Goal: Information Seeking & Learning: Learn about a topic

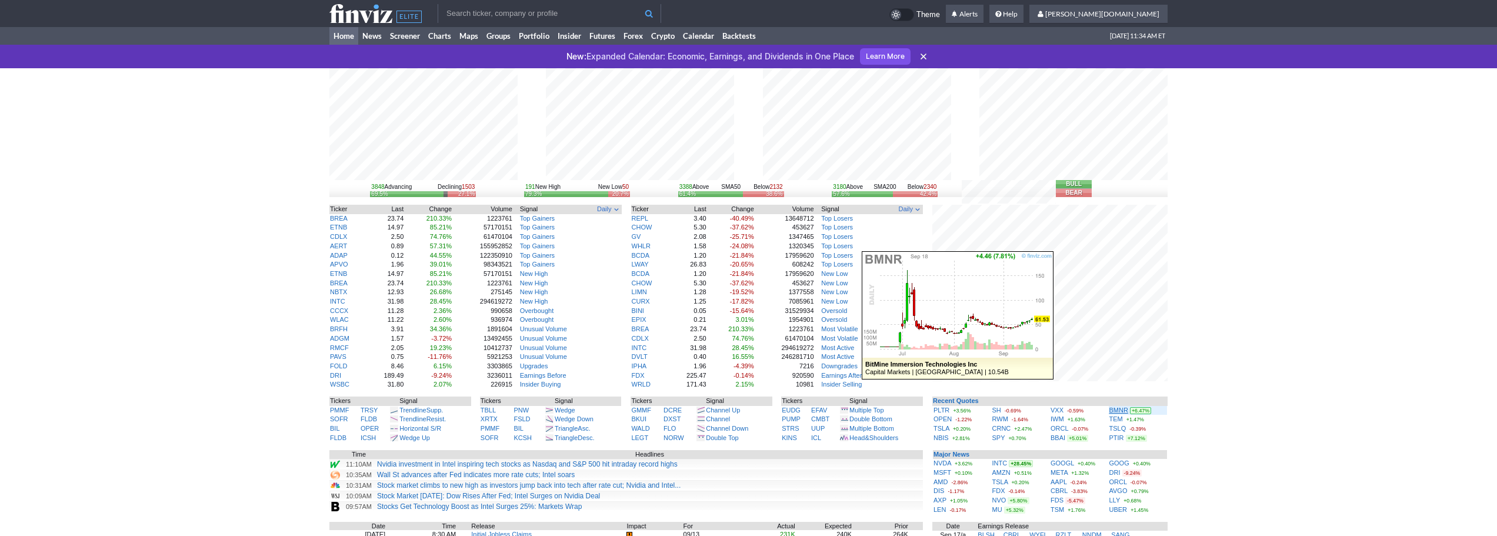
click at [1114, 413] on link "BMNR" at bounding box center [1118, 409] width 19 height 7
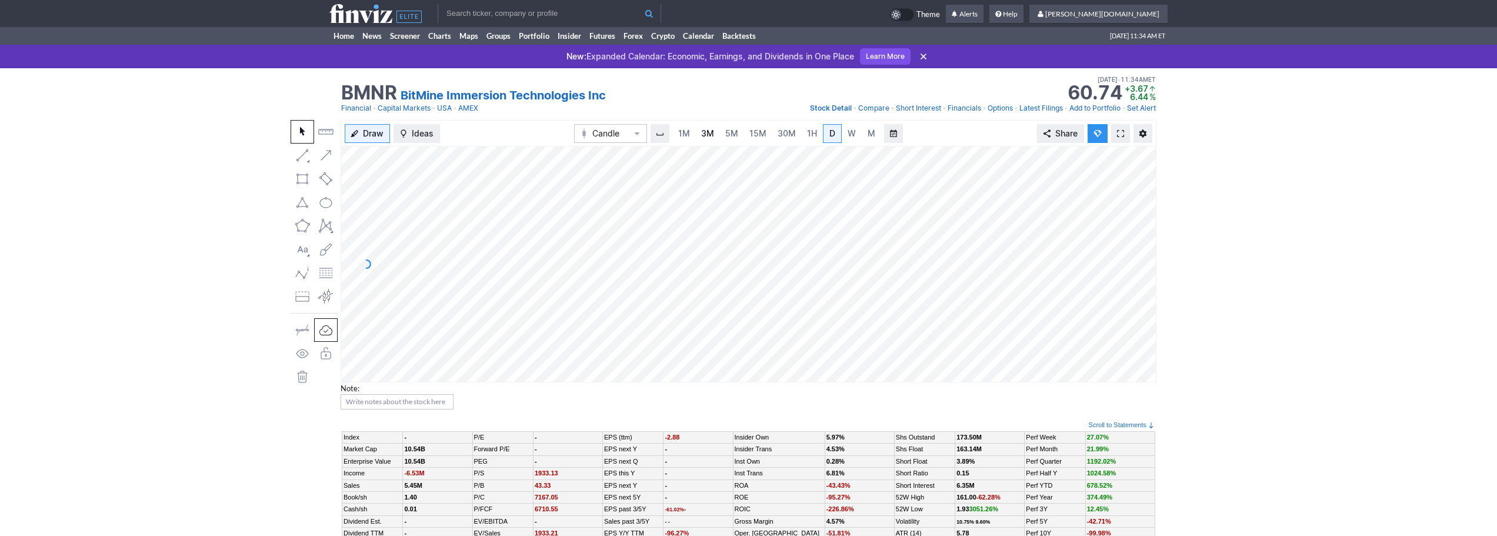
click at [699, 136] on link "3M" at bounding box center [708, 133] width 24 height 19
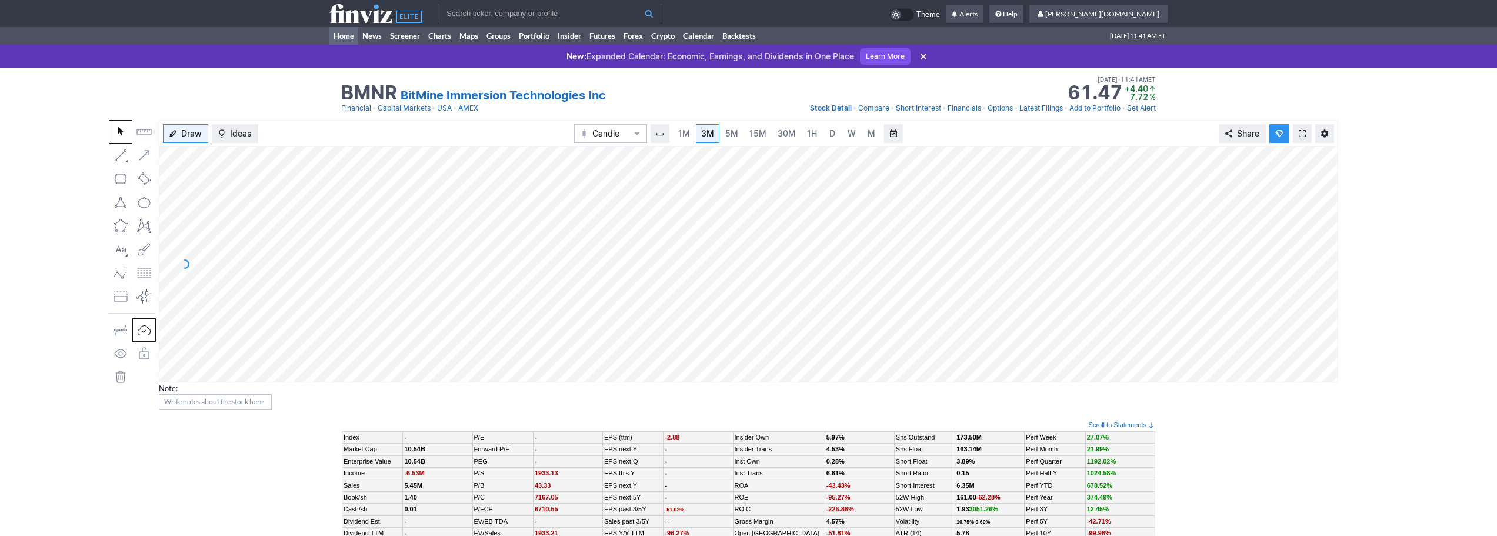
click at [347, 27] on link "Home" at bounding box center [343, 36] width 29 height 18
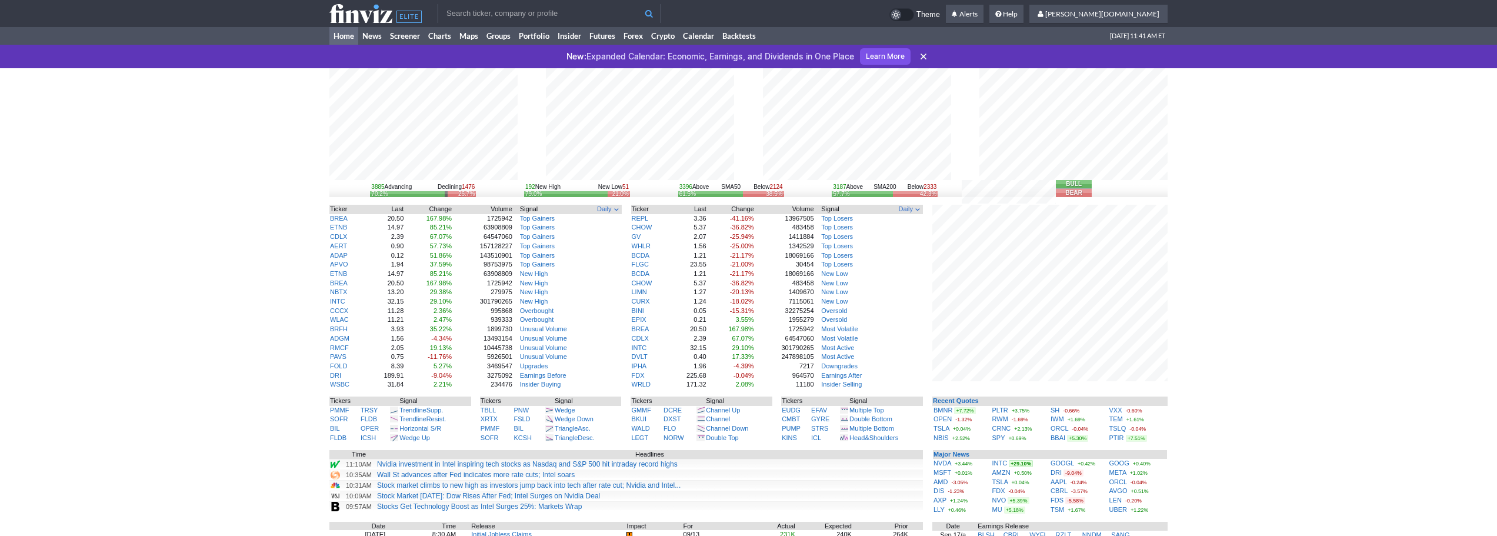
click at [1196, 359] on div "3885 Advancing Declining 1476 70.2% 26.7% 192 New High New Low 51 79.0% 21.0% 3…" at bounding box center [748, 404] width 1497 height 672
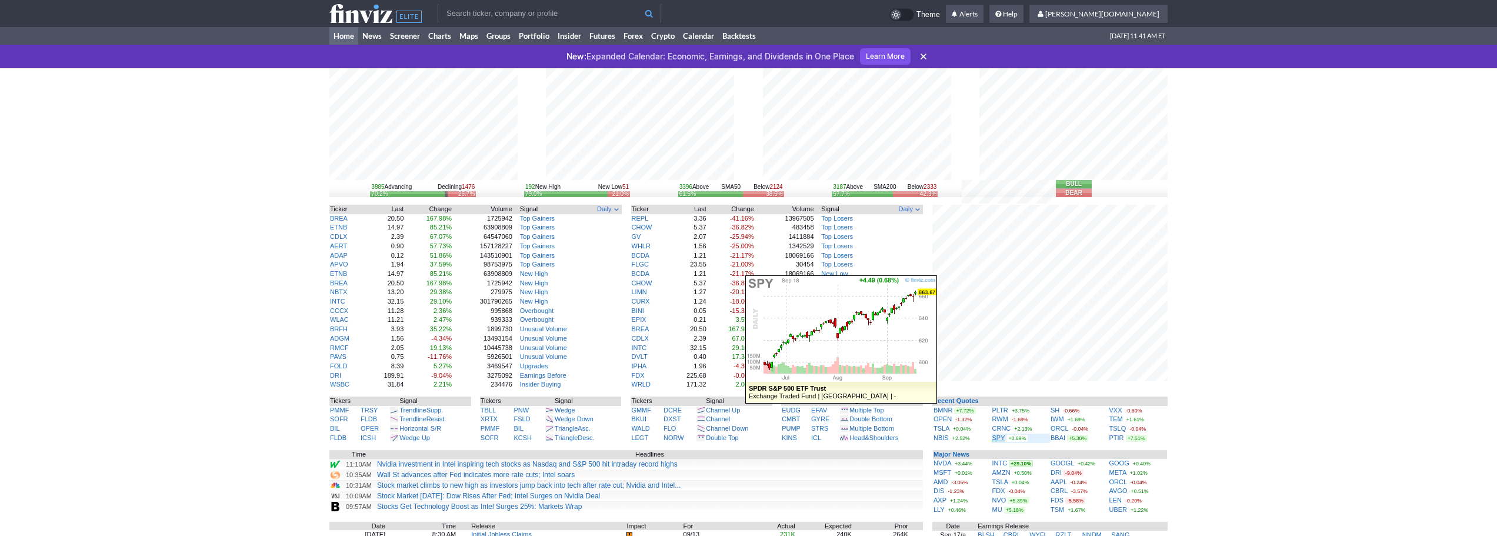
click at [998, 437] on link "SPY" at bounding box center [998, 437] width 13 height 7
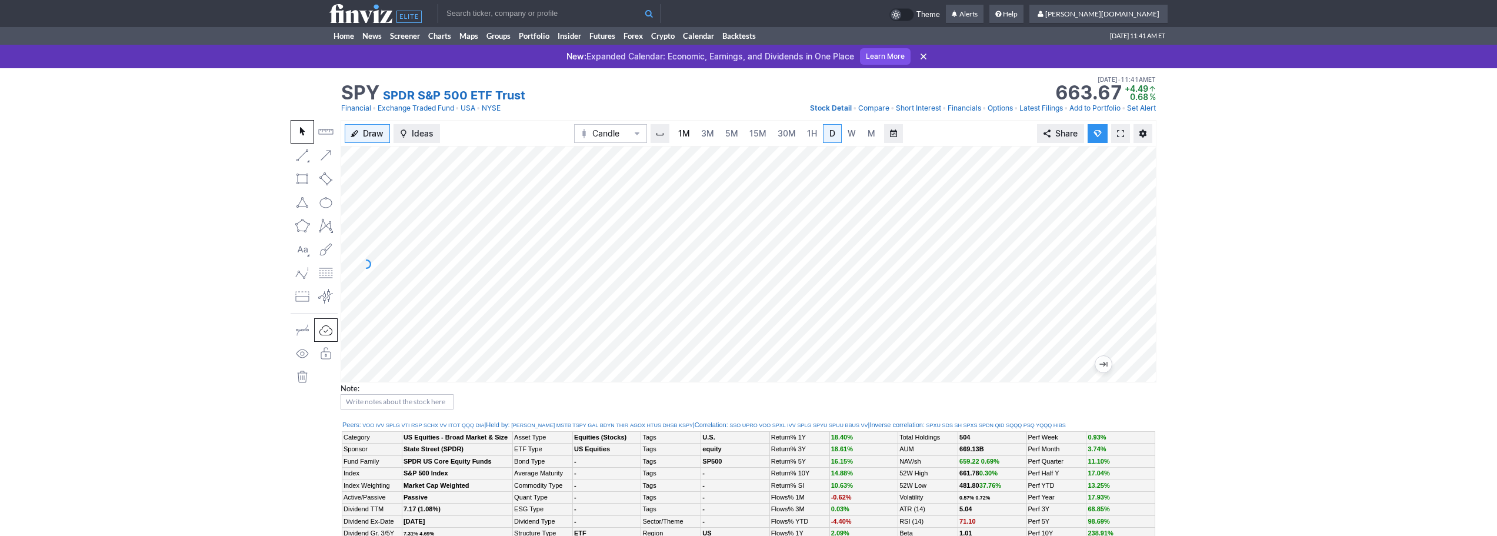
click at [688, 138] on span "1M" at bounding box center [684, 133] width 12 height 10
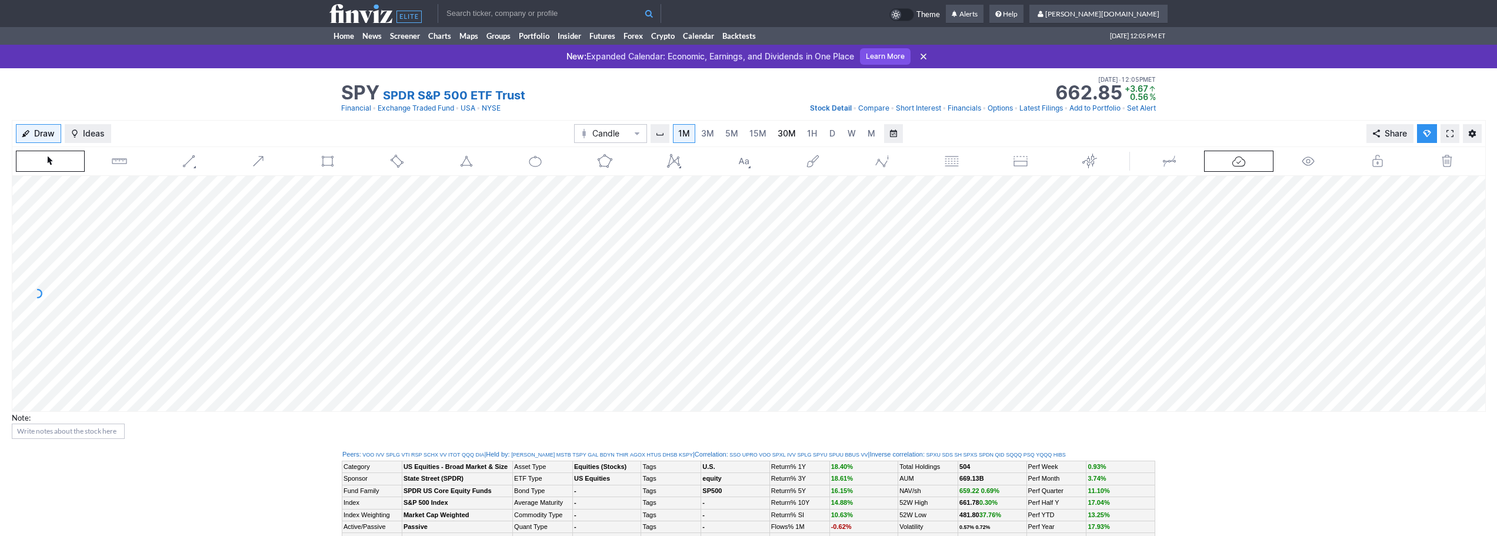
click at [796, 134] on link "30M" at bounding box center [786, 133] width 29 height 19
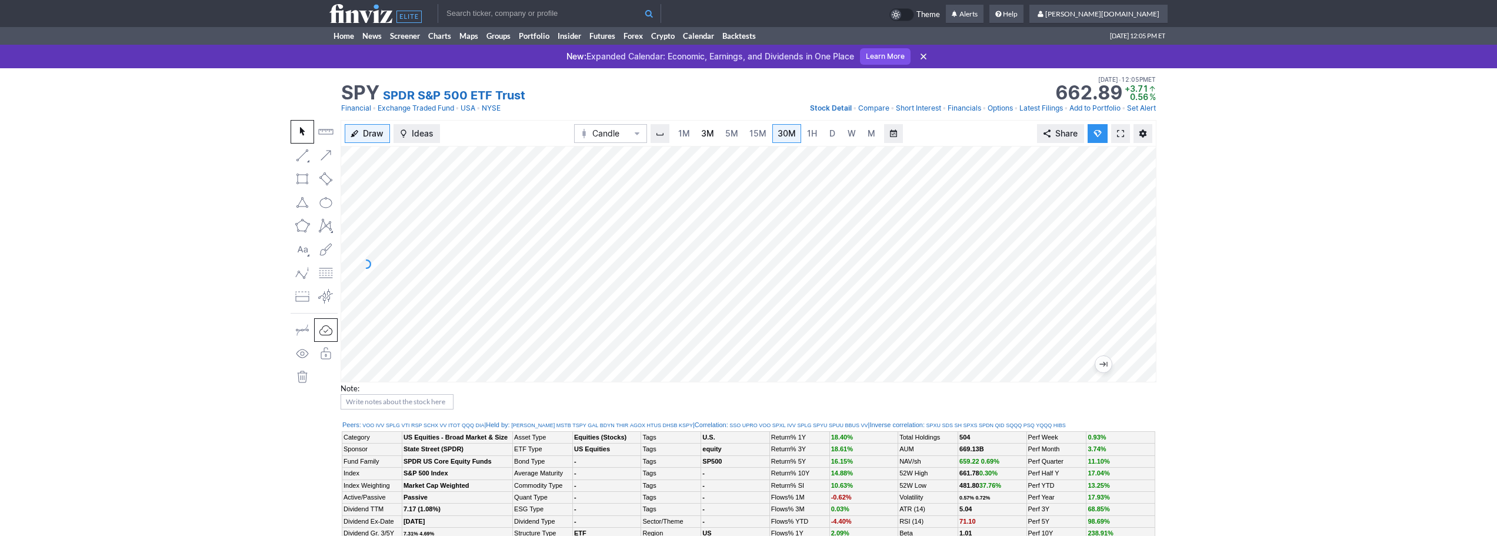
click at [705, 138] on span "3M" at bounding box center [707, 133] width 13 height 10
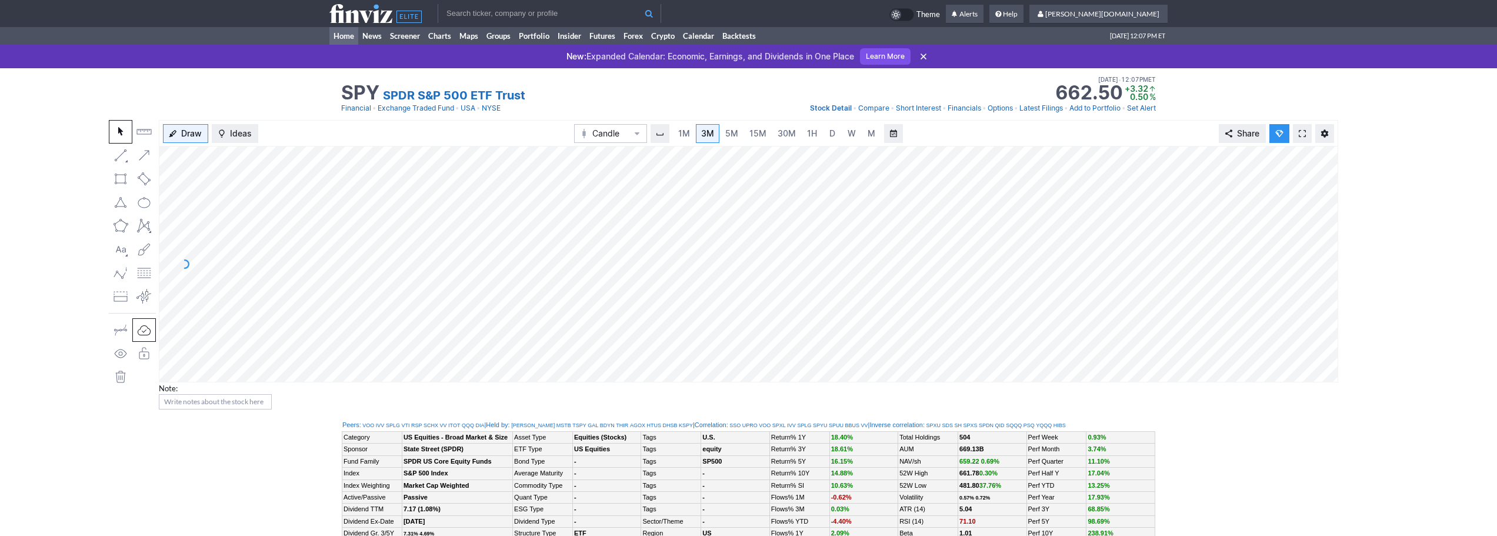
click at [349, 37] on link "Home" at bounding box center [343, 36] width 29 height 18
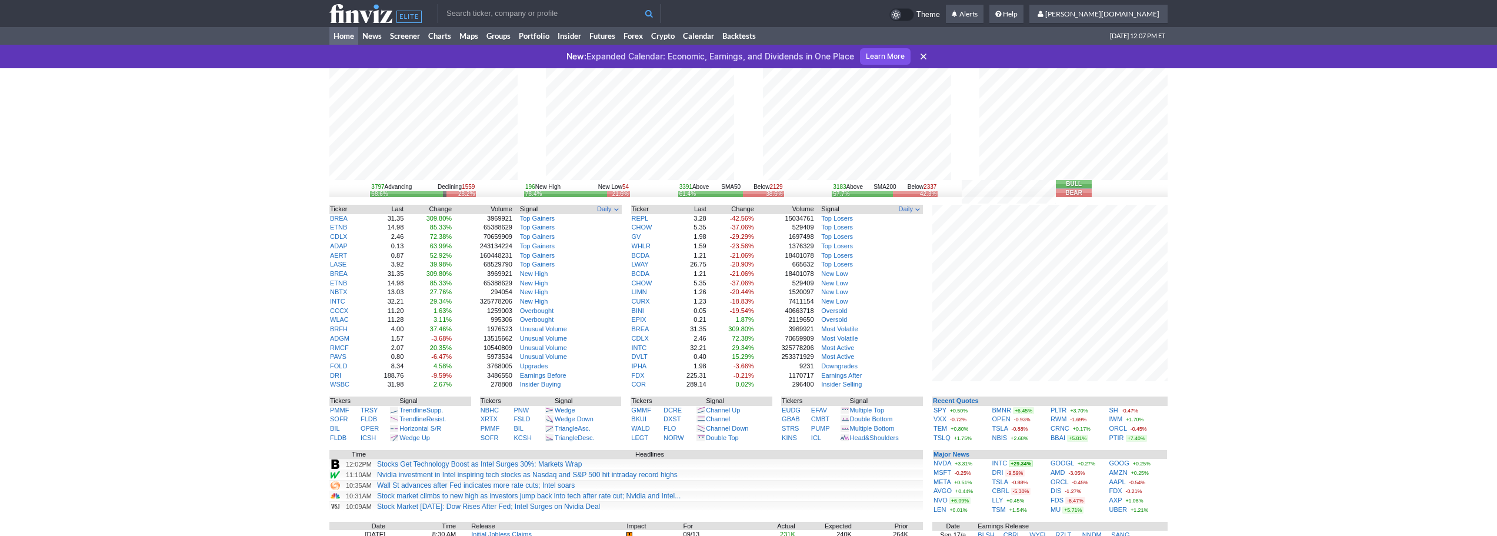
click at [1199, 409] on div "3797 Advancing Declining 1559 68.6% 28.2% 196 New High New Low 54 78.4% 21.6% 3…" at bounding box center [748, 404] width 1497 height 672
